Goal: Check status: Check status

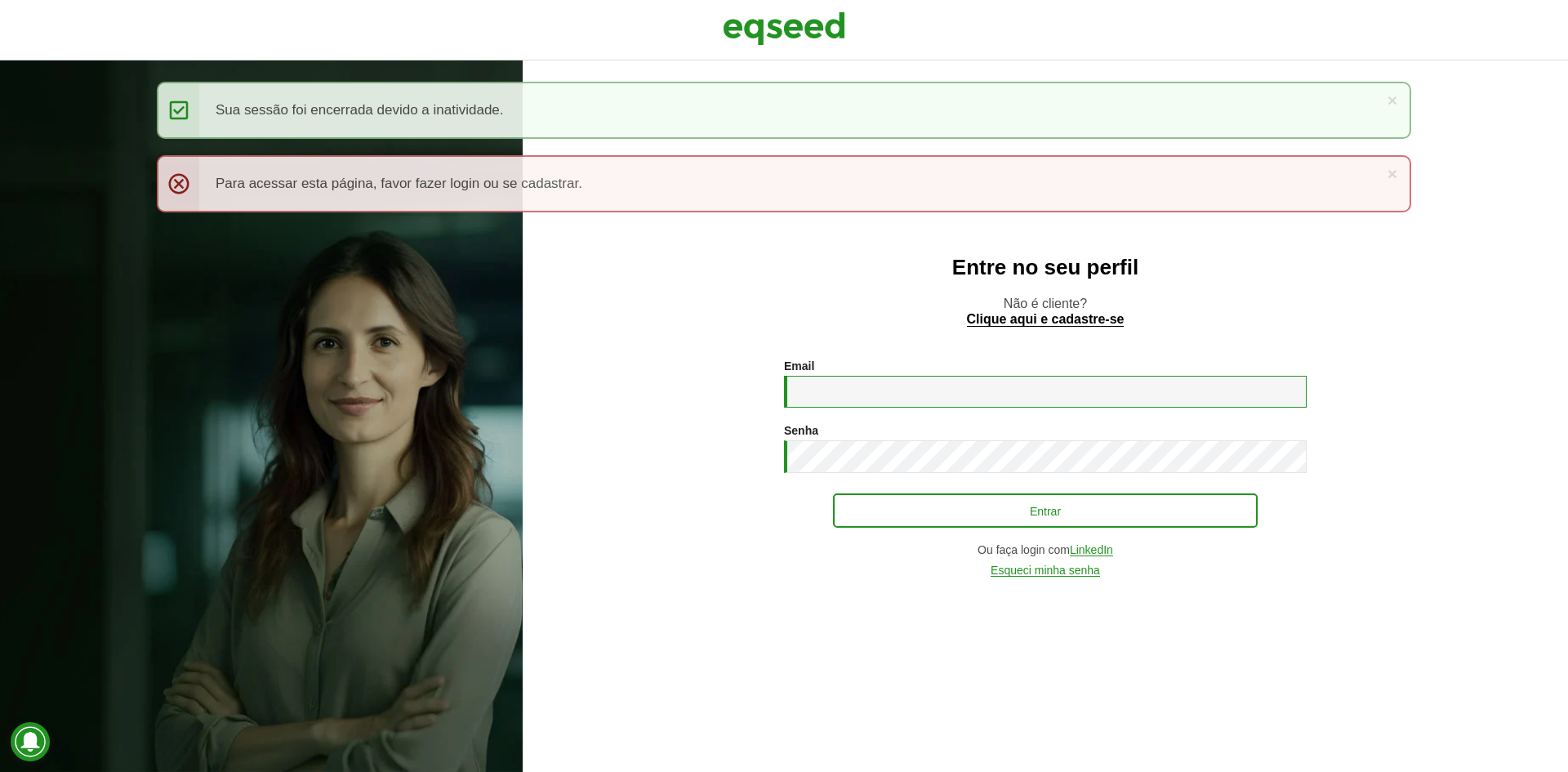
type input "**********"
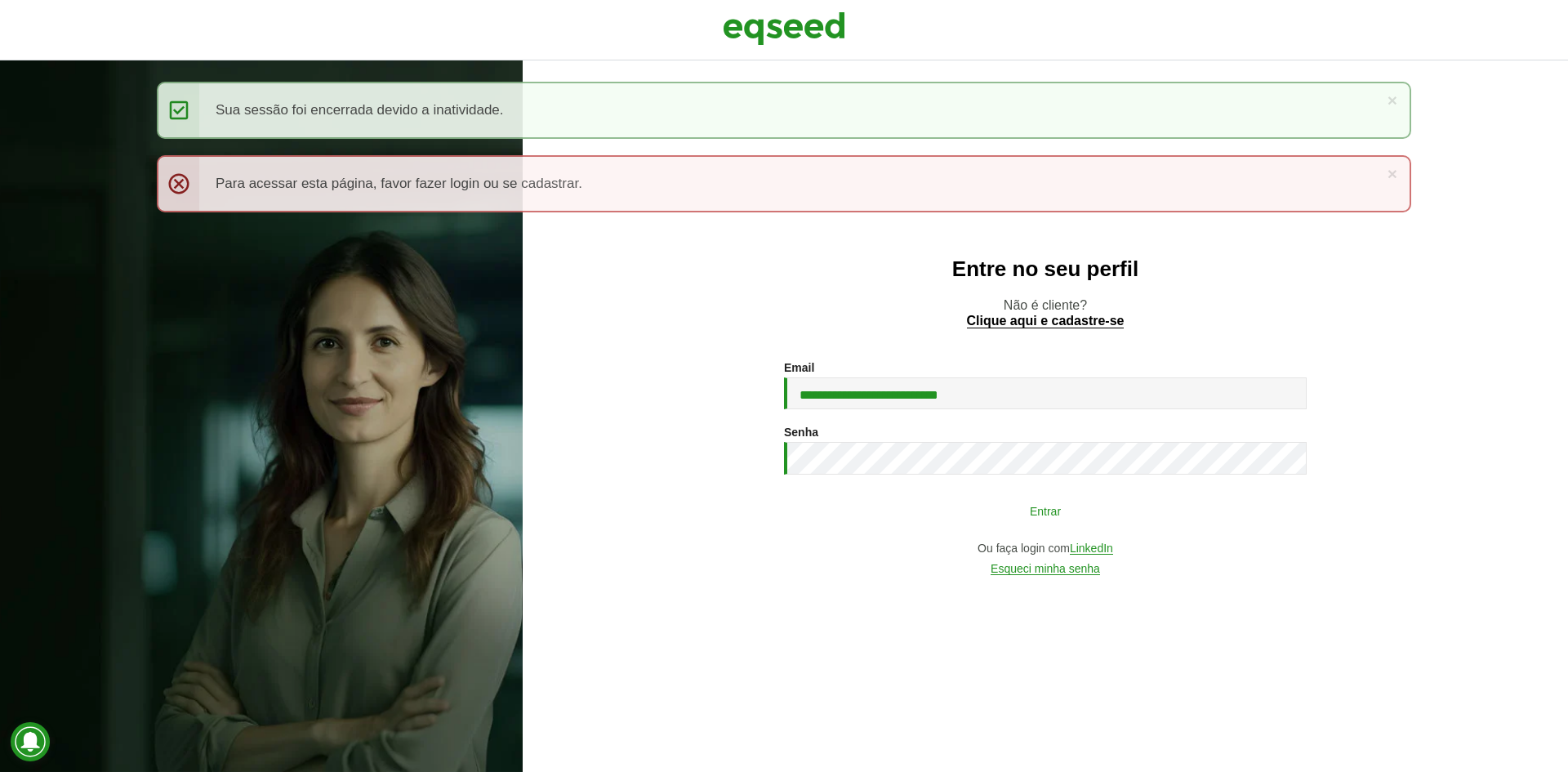
click at [890, 504] on button "Entrar" at bounding box center [1046, 511] width 425 height 31
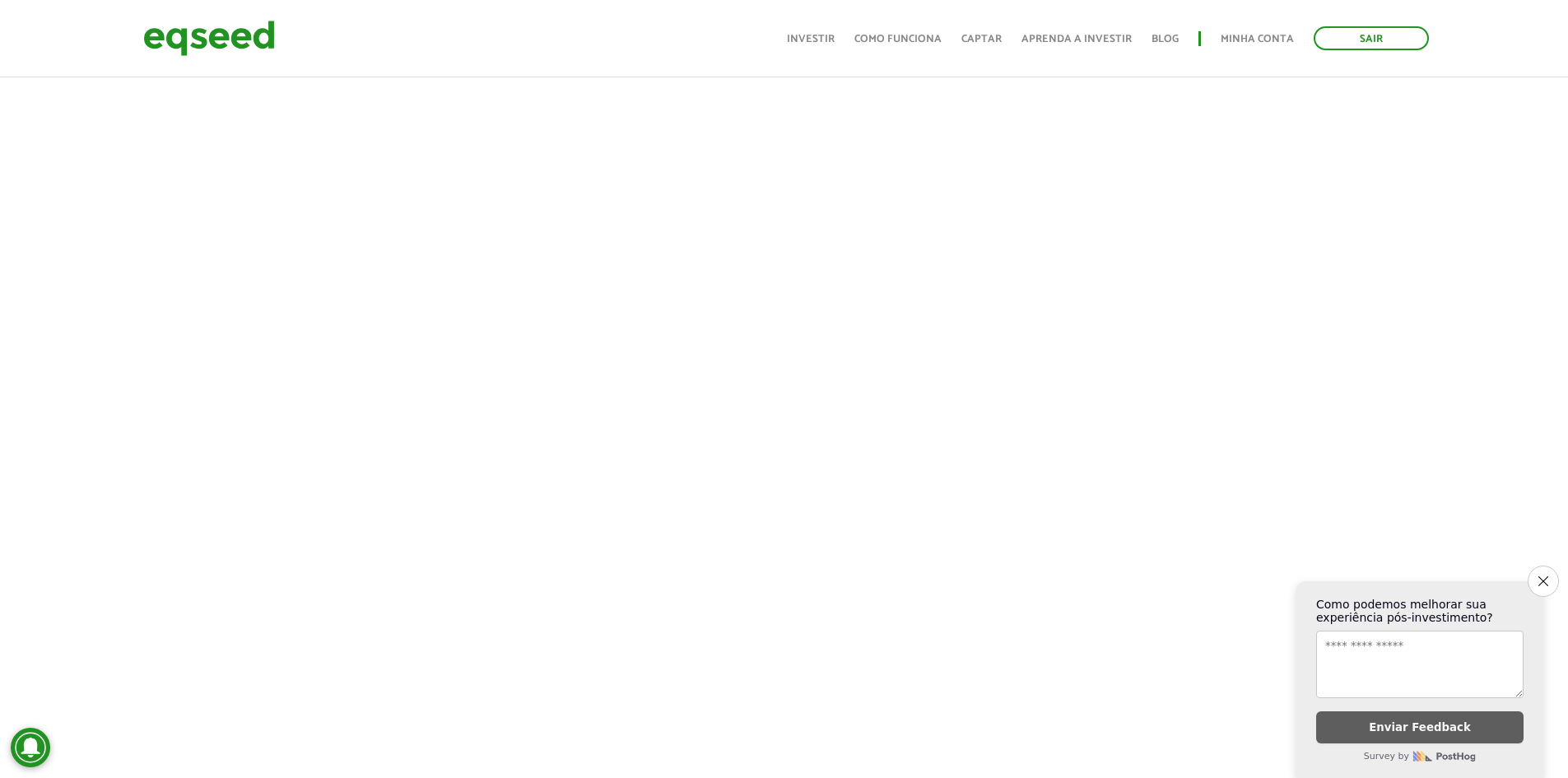
scroll to position [413, 0]
click at [1541, 576] on icon "Close survey" at bounding box center [1542, 581] width 11 height 11
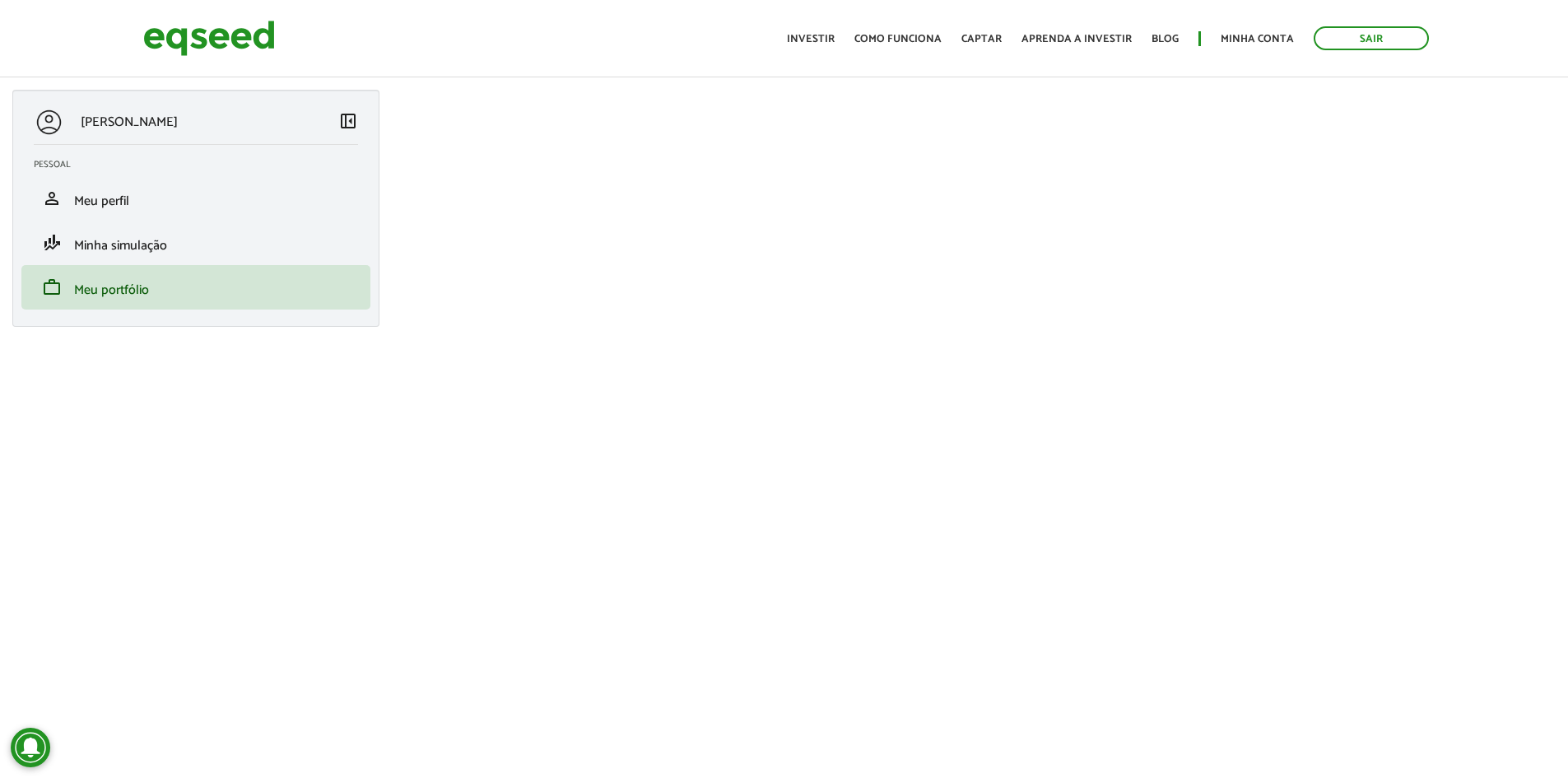
scroll to position [0, 0]
click at [315, 246] on link "finance_mode Minha simulação" at bounding box center [196, 244] width 324 height 20
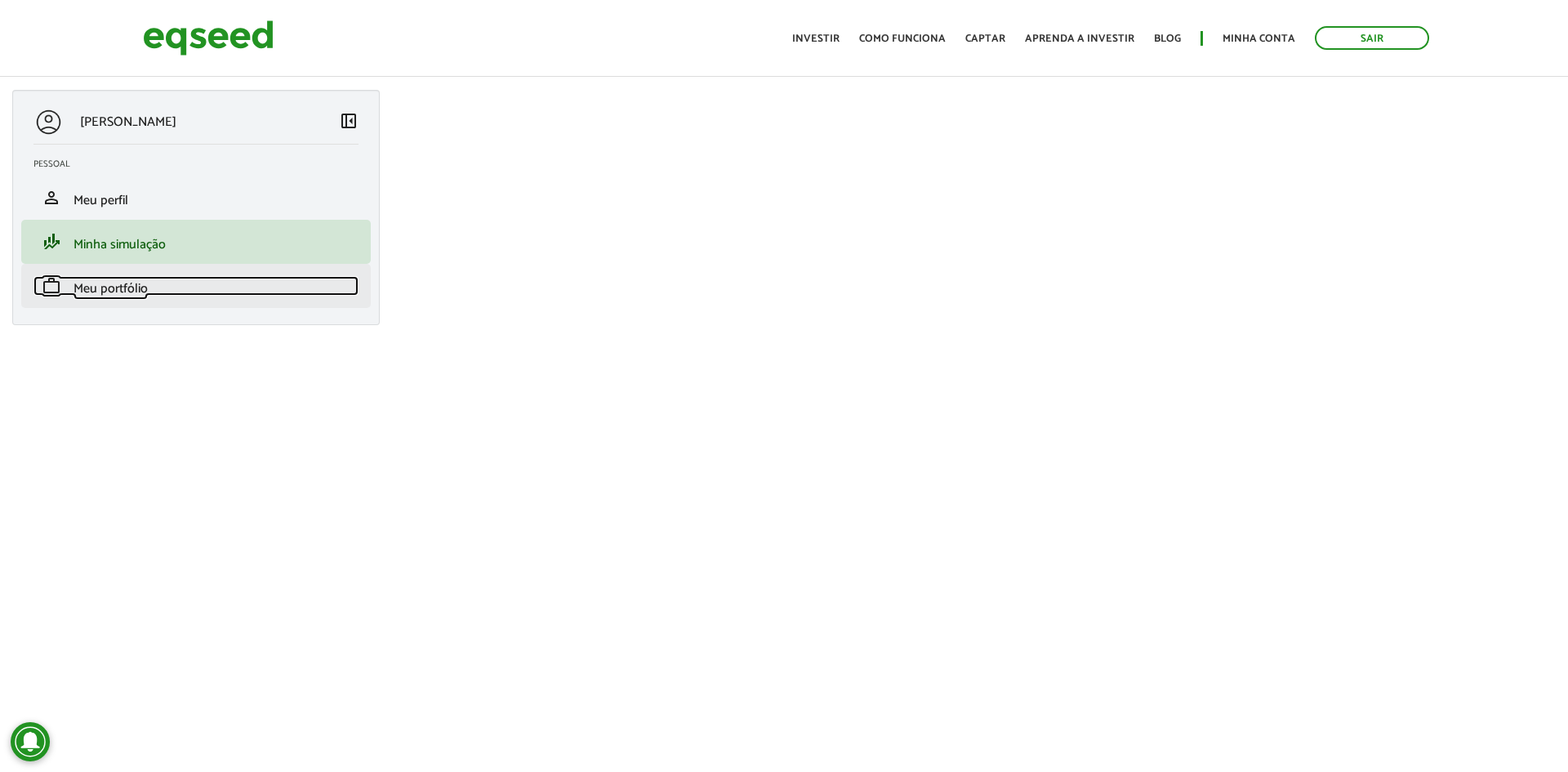
click at [234, 286] on link "work Meu portfólio" at bounding box center [195, 286] width 325 height 19
